Goal: Book appointment/travel/reservation

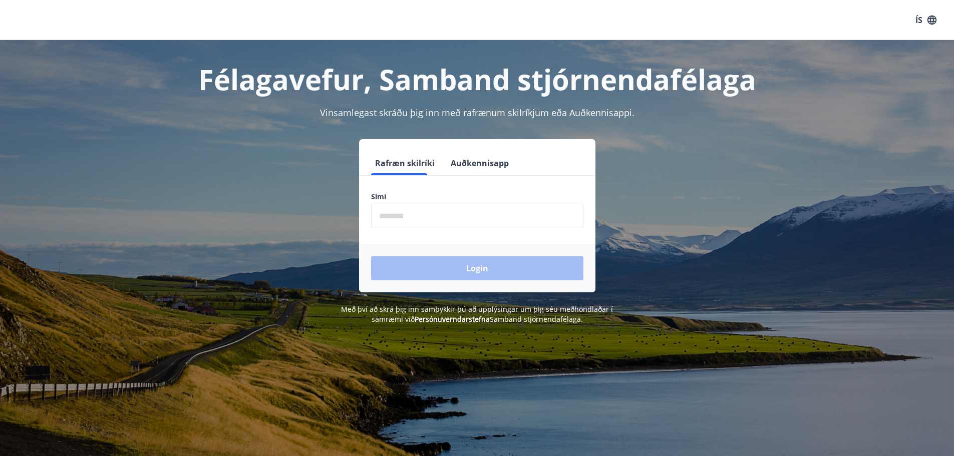
click at [457, 221] on input "phone" at bounding box center [477, 216] width 212 height 25
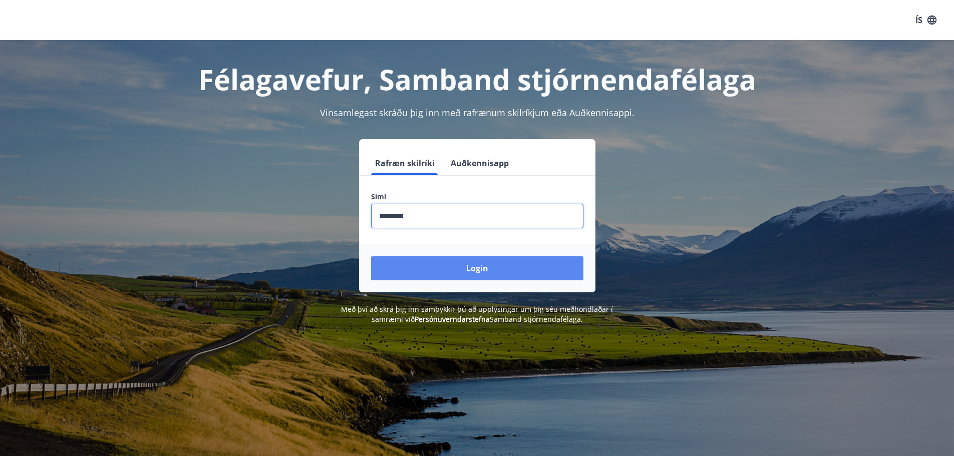
type input "********"
click at [462, 269] on button "Login" at bounding box center [477, 269] width 212 height 24
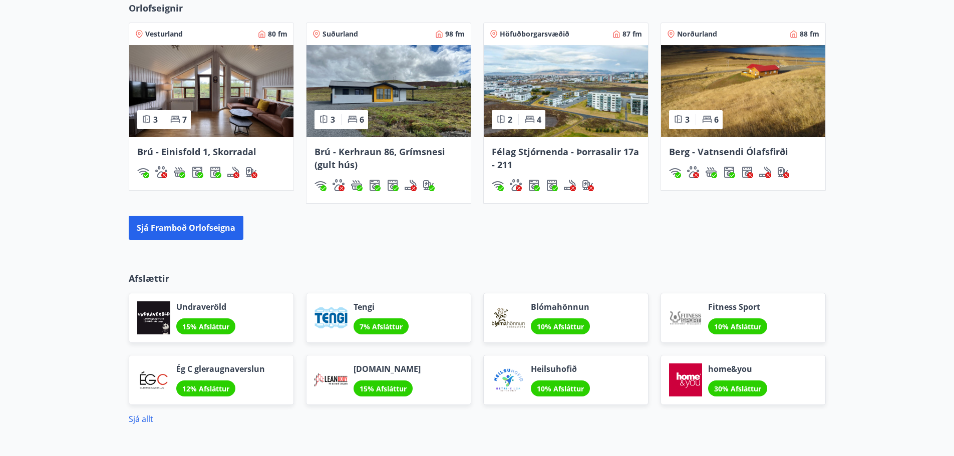
scroll to position [668, 0]
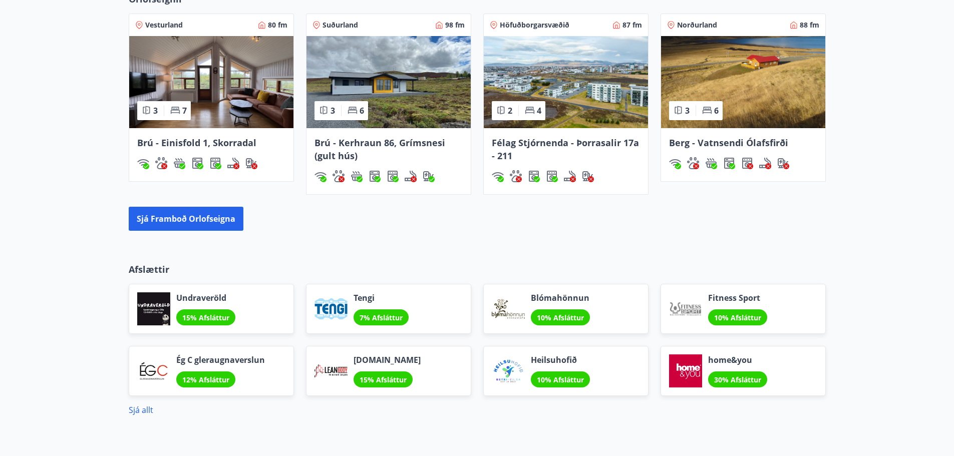
click at [728, 382] on span "30% Afsláttur" at bounding box center [737, 380] width 47 height 10
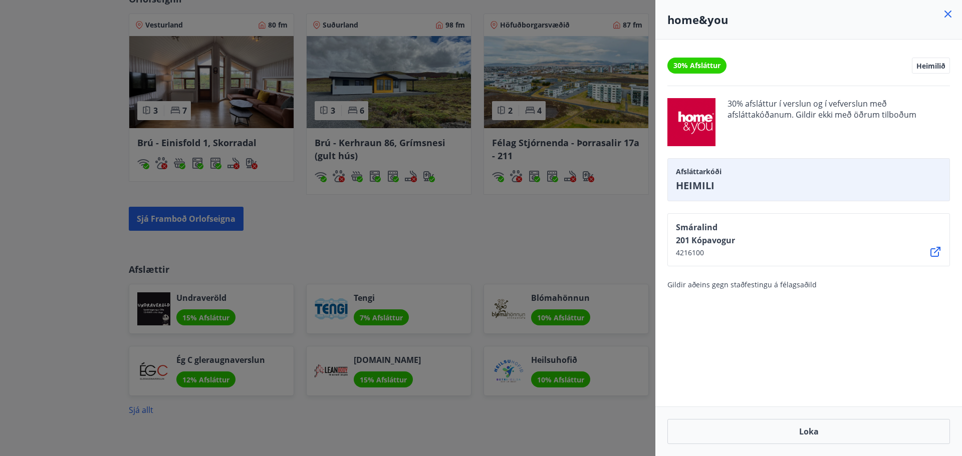
click at [501, 406] on div at bounding box center [481, 228] width 962 height 456
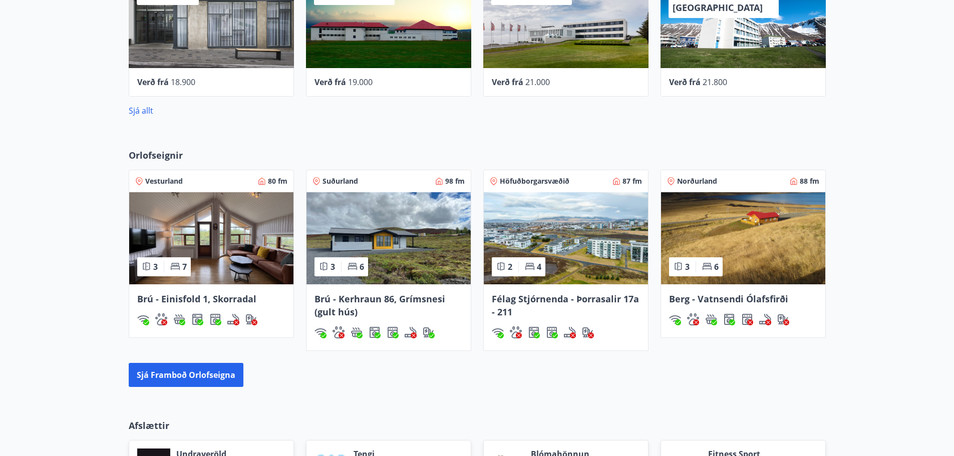
scroll to position [501, 0]
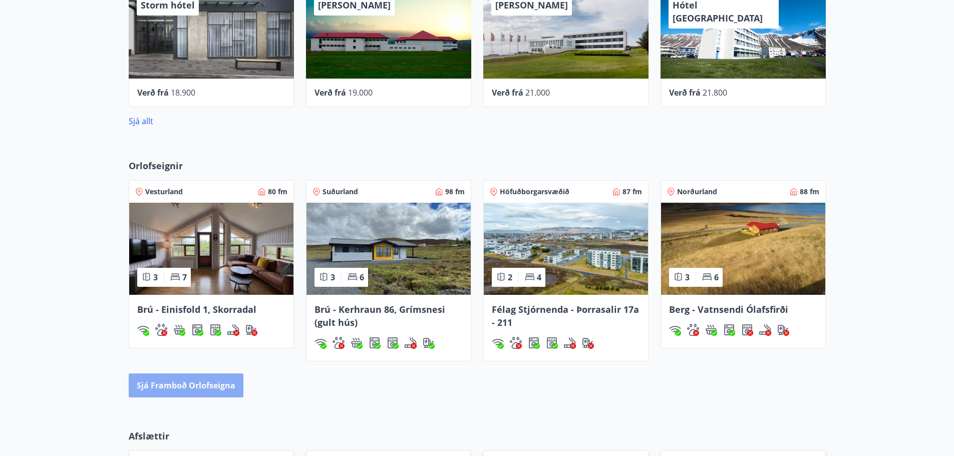
click at [188, 392] on button "Sjá framboð orlofseigna" at bounding box center [186, 386] width 115 height 24
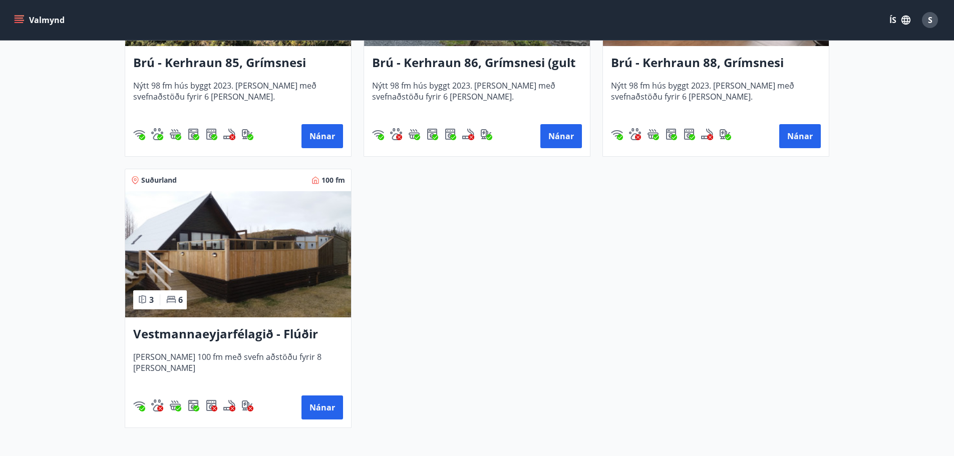
scroll to position [2609, 0]
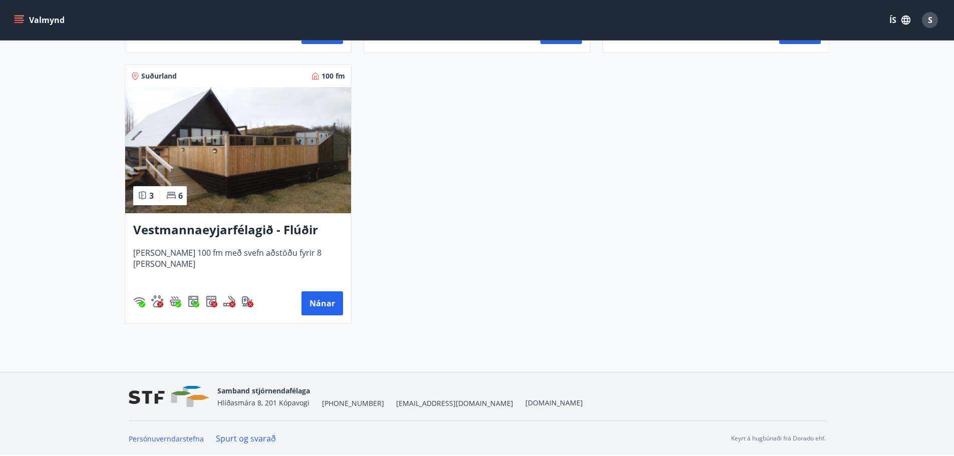
click at [223, 233] on h3 "Vestmannaeyjarfélagið - Flúðir" at bounding box center [238, 230] width 210 height 18
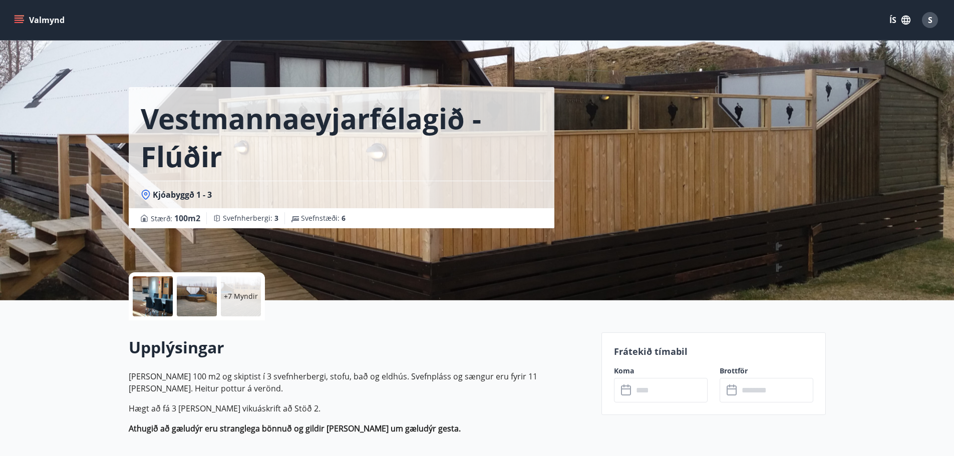
click at [233, 301] on p "+7 Myndir" at bounding box center [241, 297] width 34 height 10
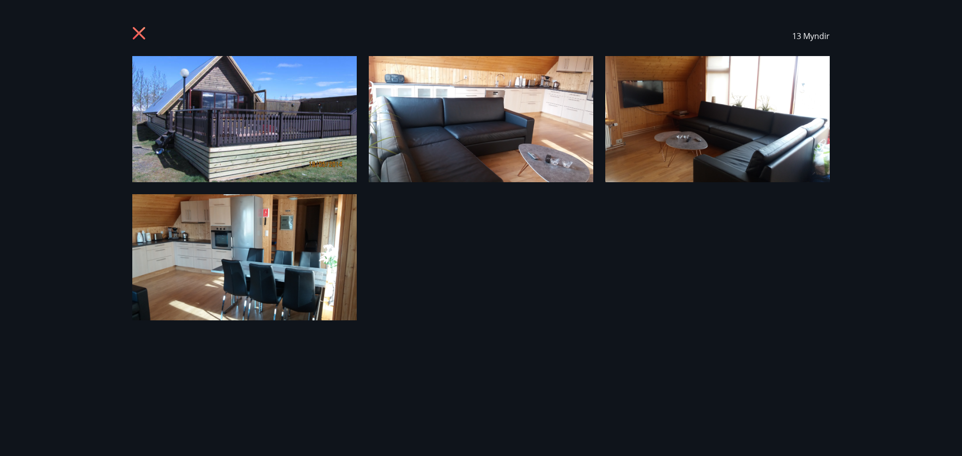
click at [139, 30] on icon at bounding box center [140, 35] width 16 height 16
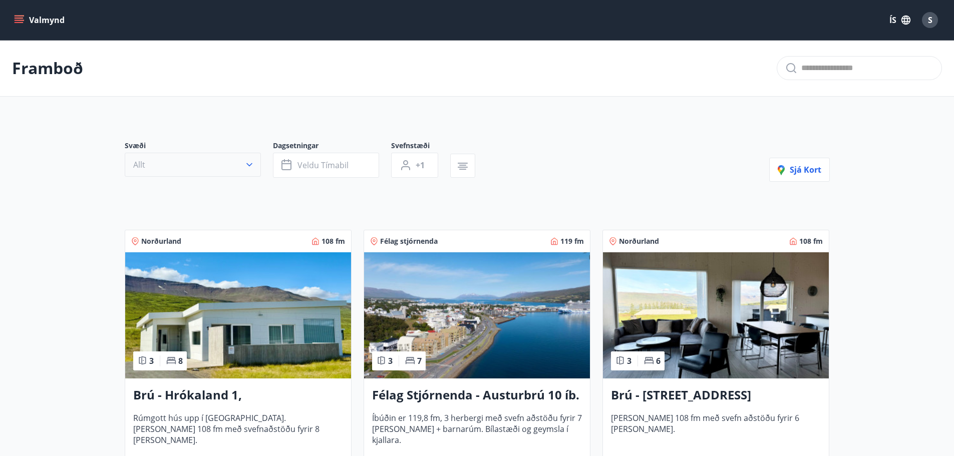
click at [246, 165] on icon "button" at bounding box center [249, 165] width 10 height 10
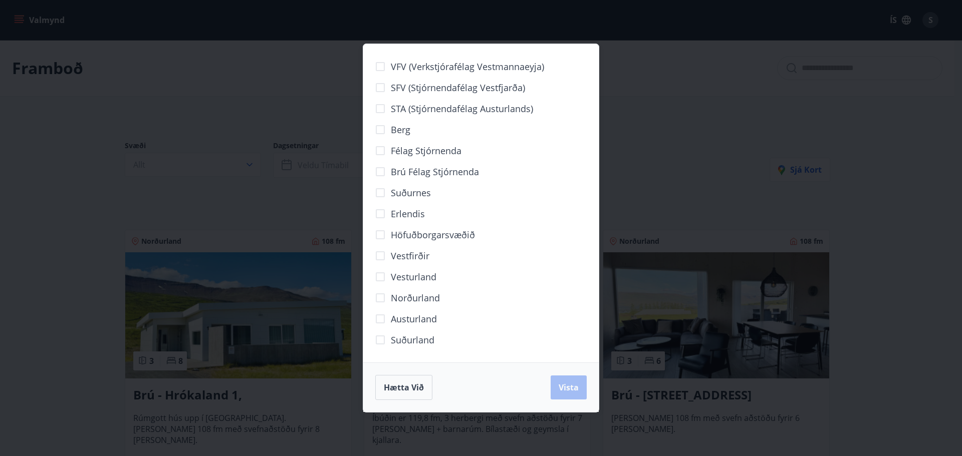
click at [415, 341] on span "Suðurland" at bounding box center [413, 340] width 44 height 13
click at [564, 388] on span "Vista" at bounding box center [569, 387] width 20 height 11
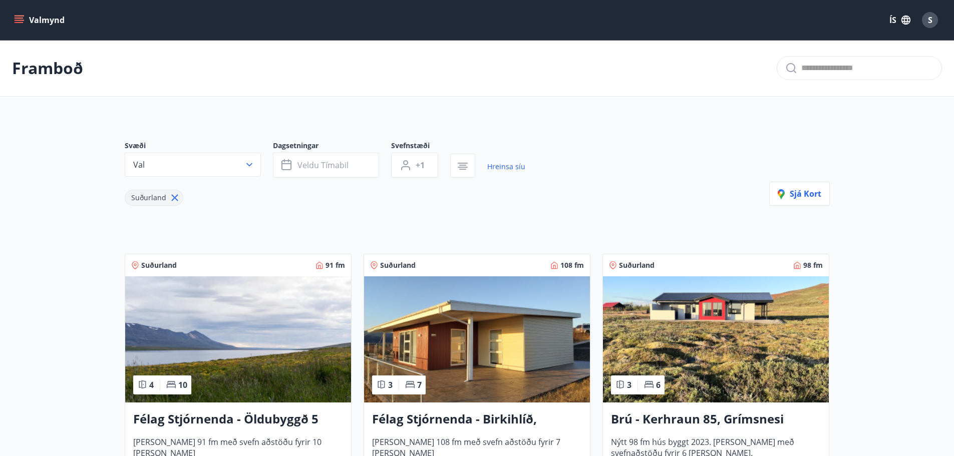
click at [256, 168] on button "Val" at bounding box center [193, 165] width 136 height 24
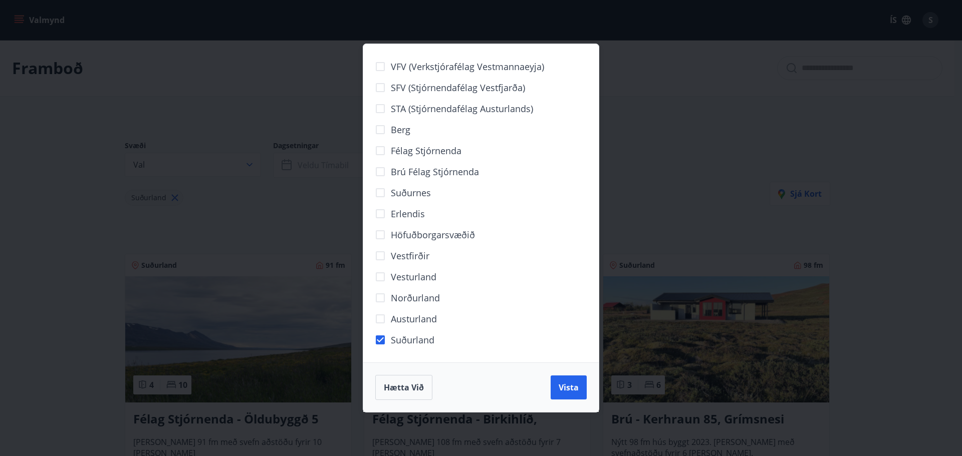
click at [451, 173] on span "Brú félag stjórnenda" at bounding box center [435, 171] width 88 height 13
click at [573, 386] on span "Vista" at bounding box center [569, 387] width 20 height 11
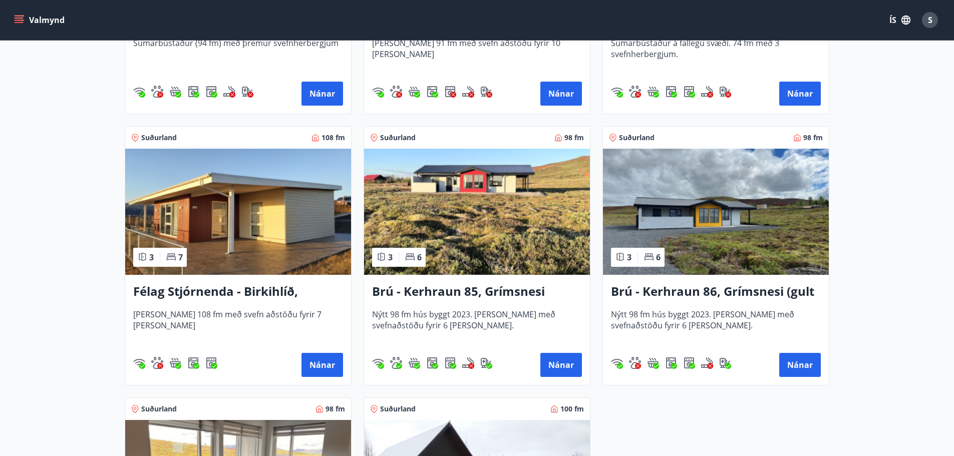
scroll to position [668, 0]
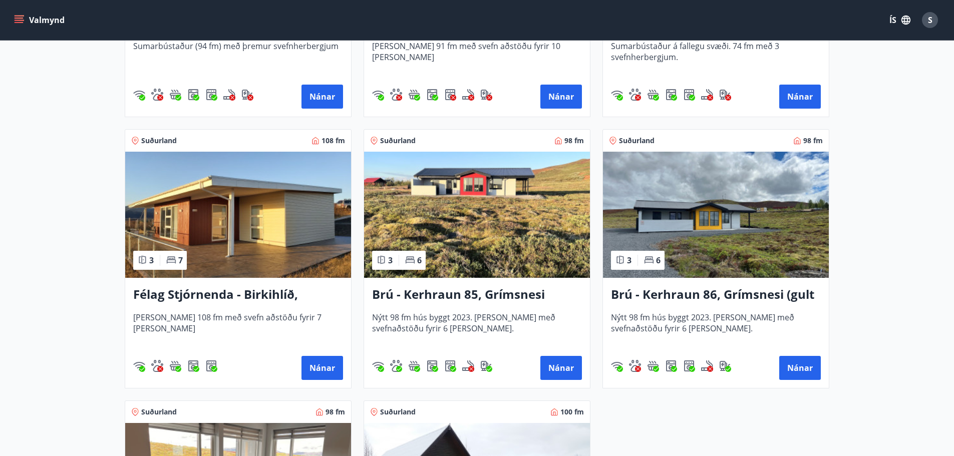
click at [739, 295] on h3 "Brú - Kerhraun 86, Grímsnesi (gult hús)" at bounding box center [716, 295] width 210 height 18
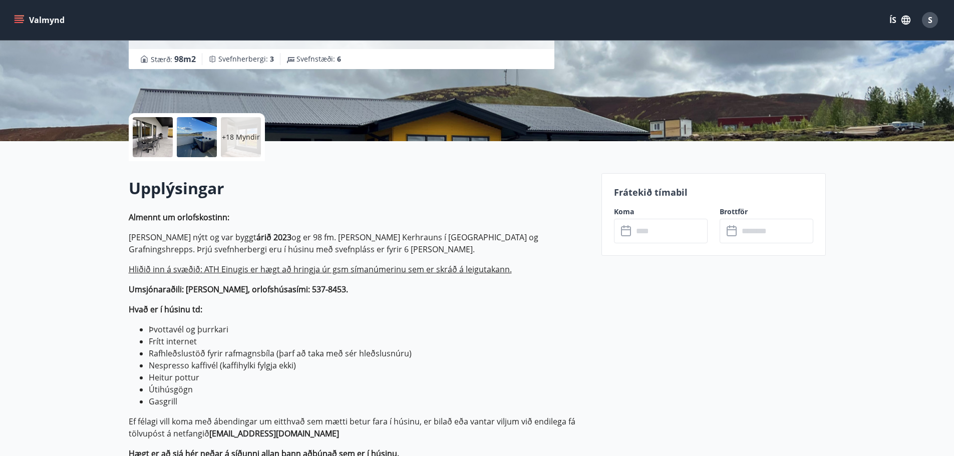
scroll to position [167, 0]
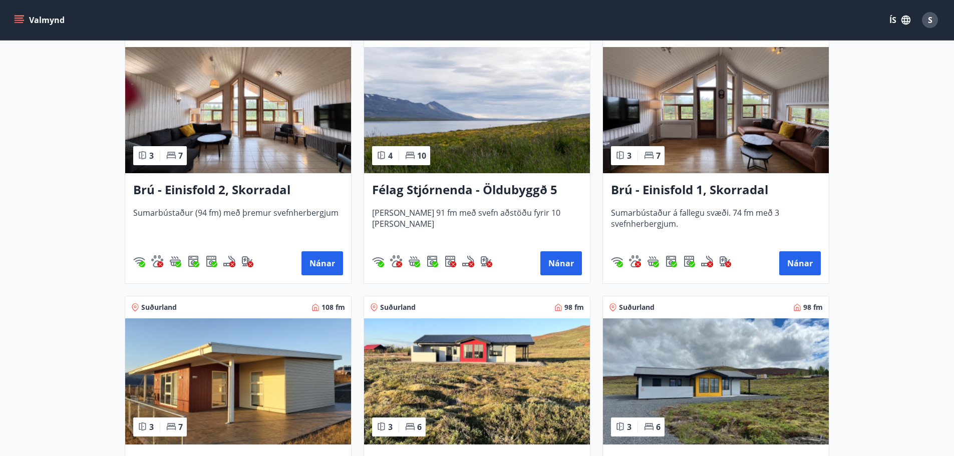
scroll to position [668, 0]
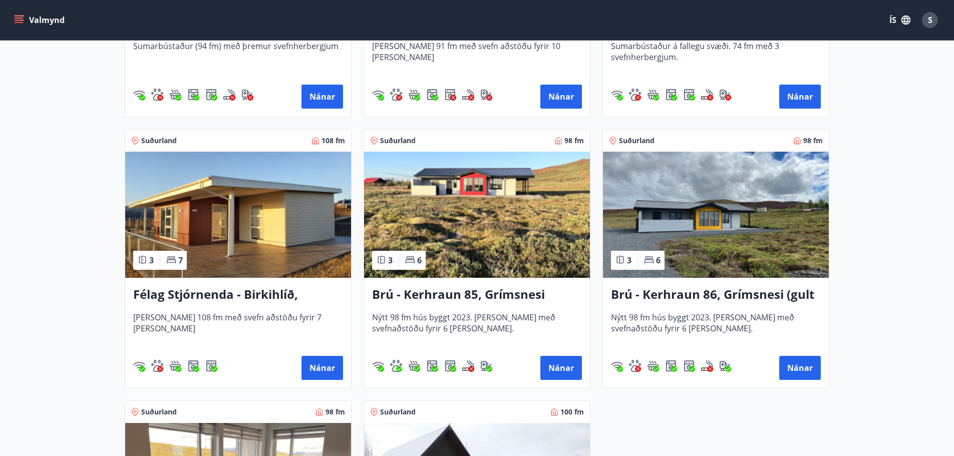
click at [467, 264] on img at bounding box center [477, 215] width 226 height 126
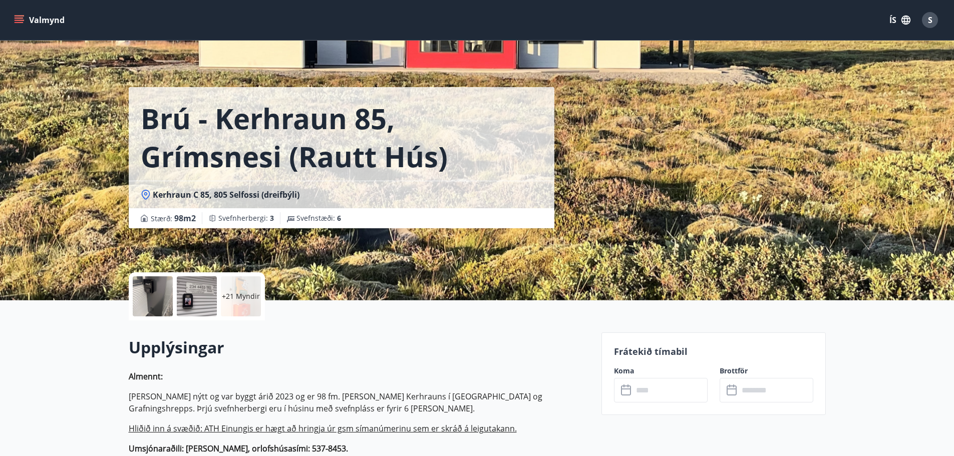
click at [234, 301] on p "+21 Myndir" at bounding box center [241, 297] width 38 height 10
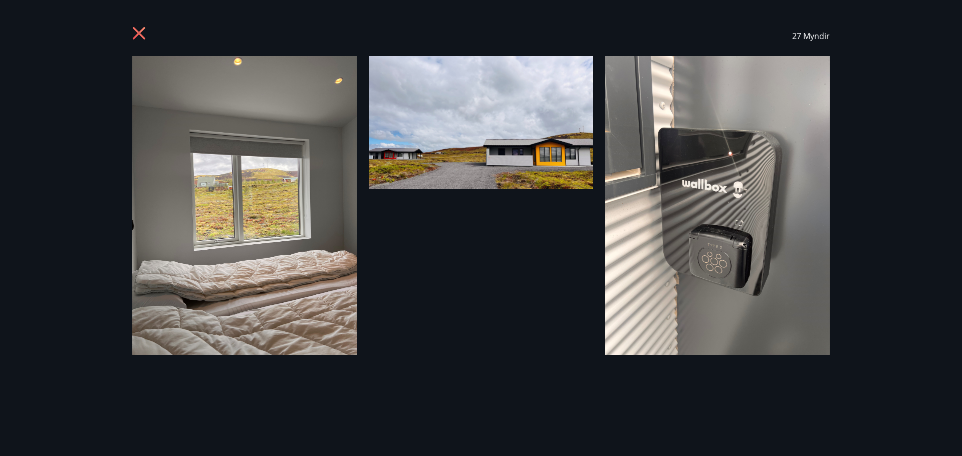
click at [137, 34] on icon at bounding box center [140, 35] width 16 height 16
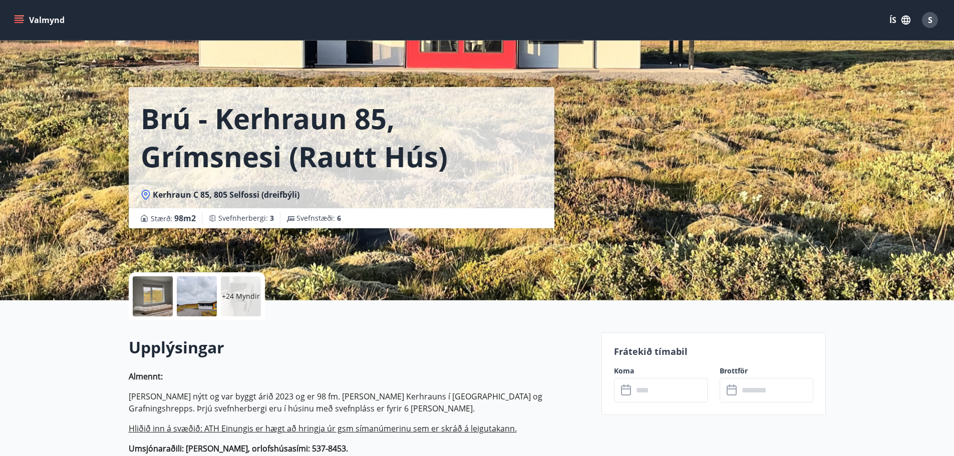
click at [202, 304] on div at bounding box center [197, 297] width 40 height 40
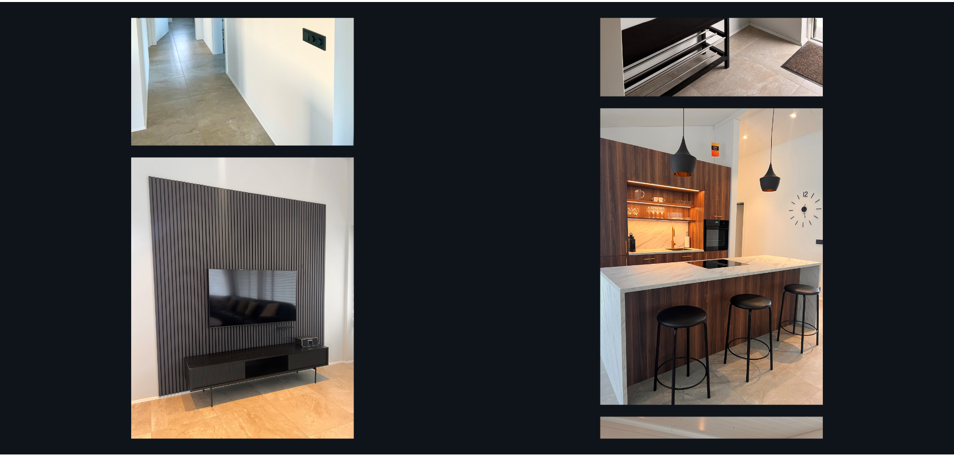
scroll to position [1906, 0]
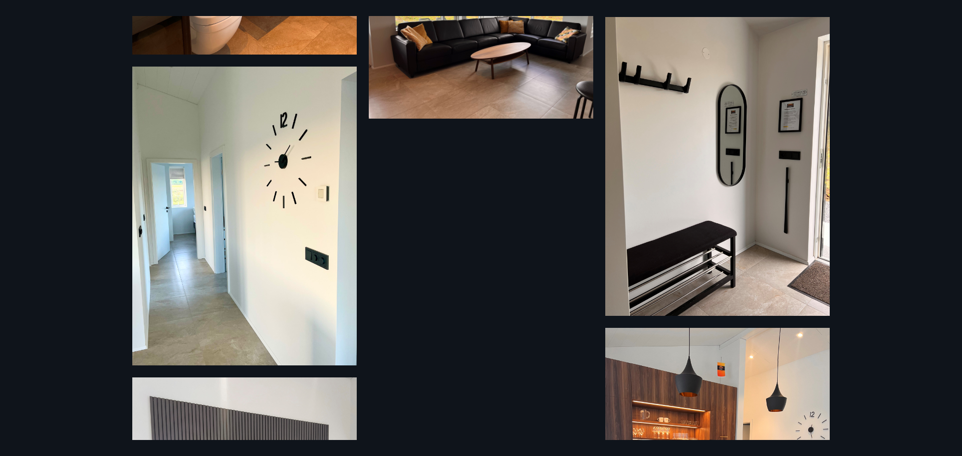
click at [78, 154] on div "27 Myndir" at bounding box center [481, 228] width 962 height 456
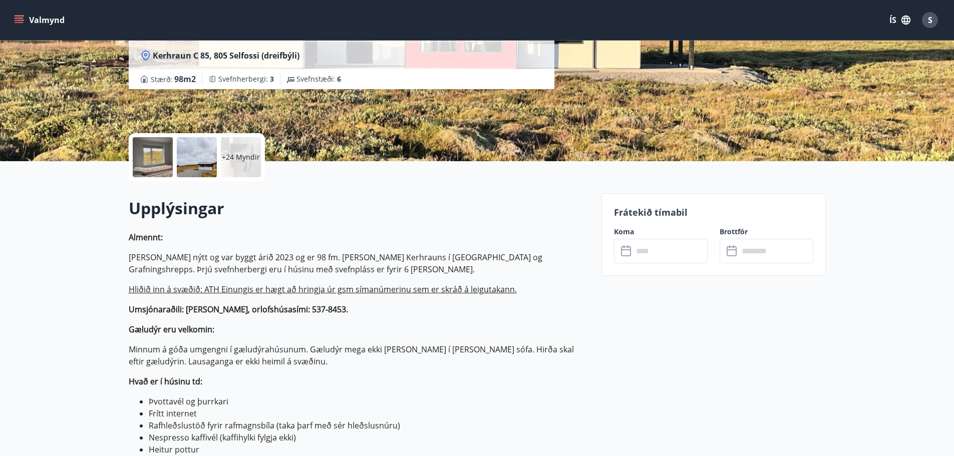
scroll to position [0, 0]
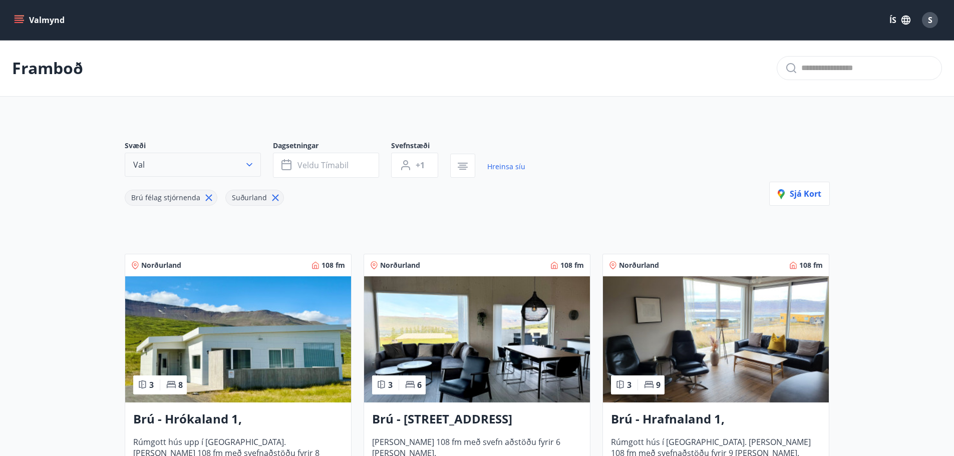
click at [244, 162] on icon "button" at bounding box center [249, 165] width 10 height 10
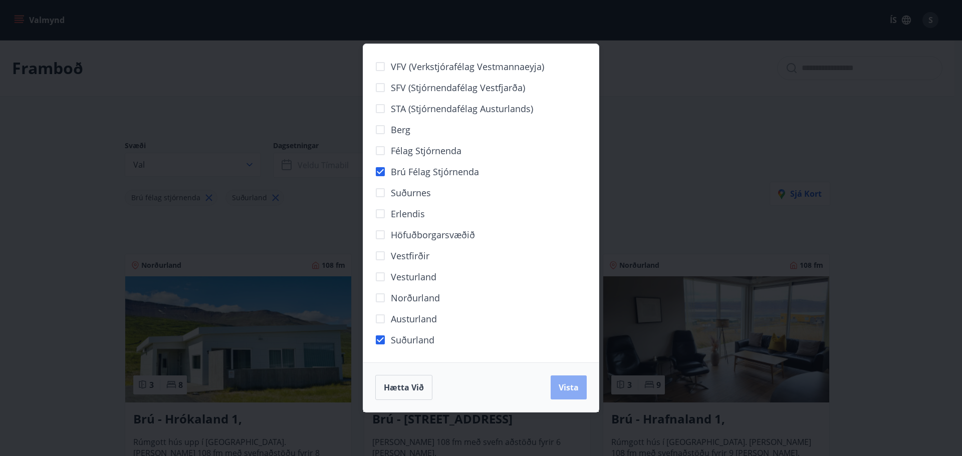
click at [573, 387] on span "Vista" at bounding box center [569, 387] width 20 height 11
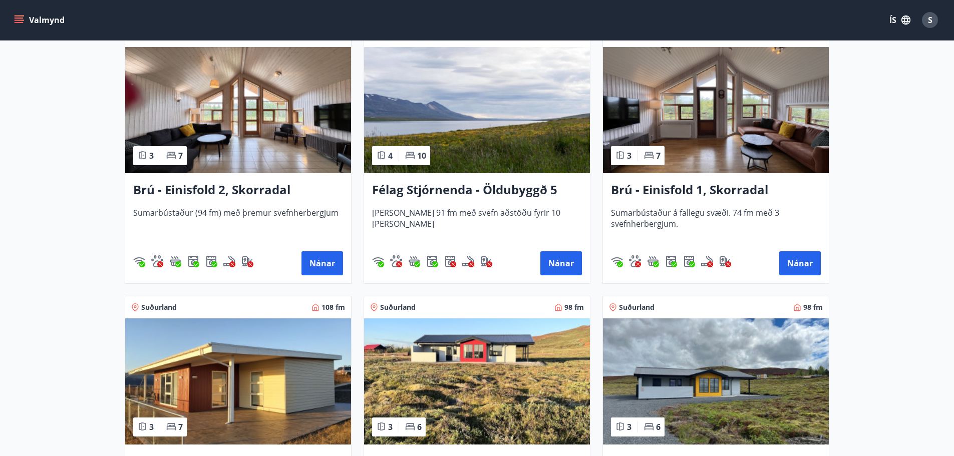
scroll to position [668, 0]
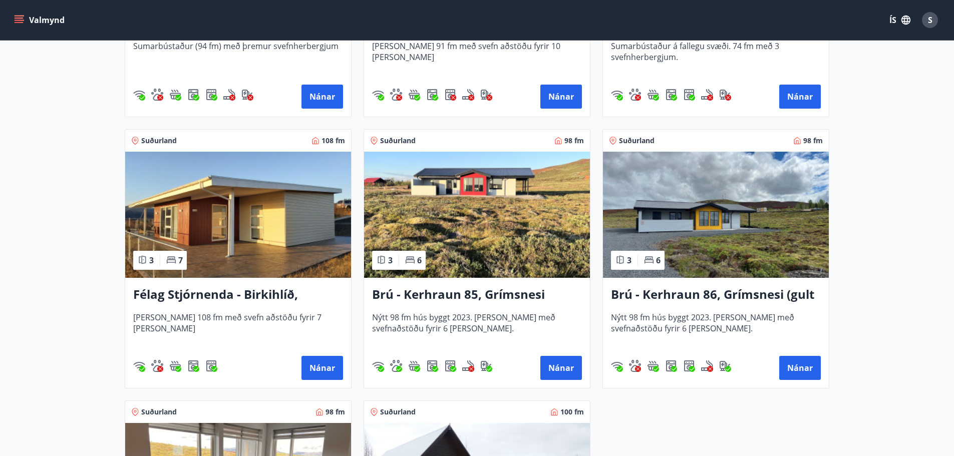
click at [221, 235] on img at bounding box center [238, 215] width 226 height 126
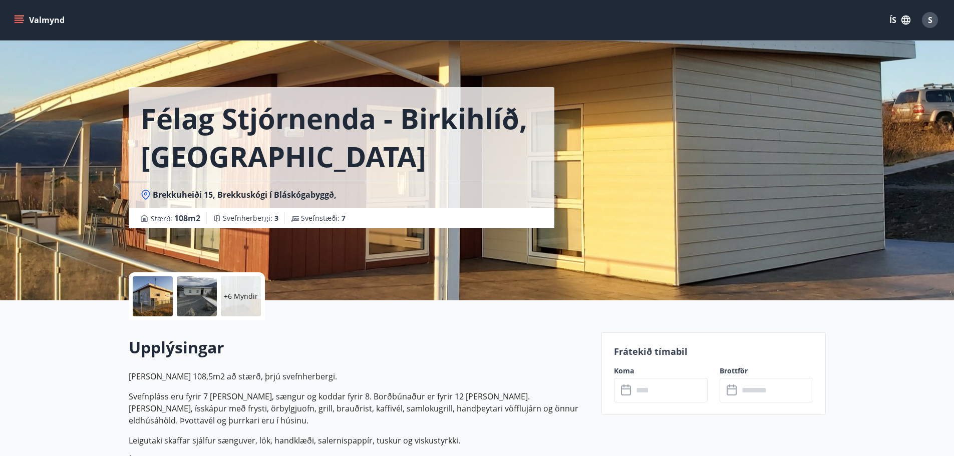
click at [342, 348] on h2 "Upplýsingar" at bounding box center [359, 348] width 461 height 22
click at [330, 381] on p "Húsið er 108,5m2 að stærð, þrjú svefnherbergi." at bounding box center [359, 377] width 461 height 12
